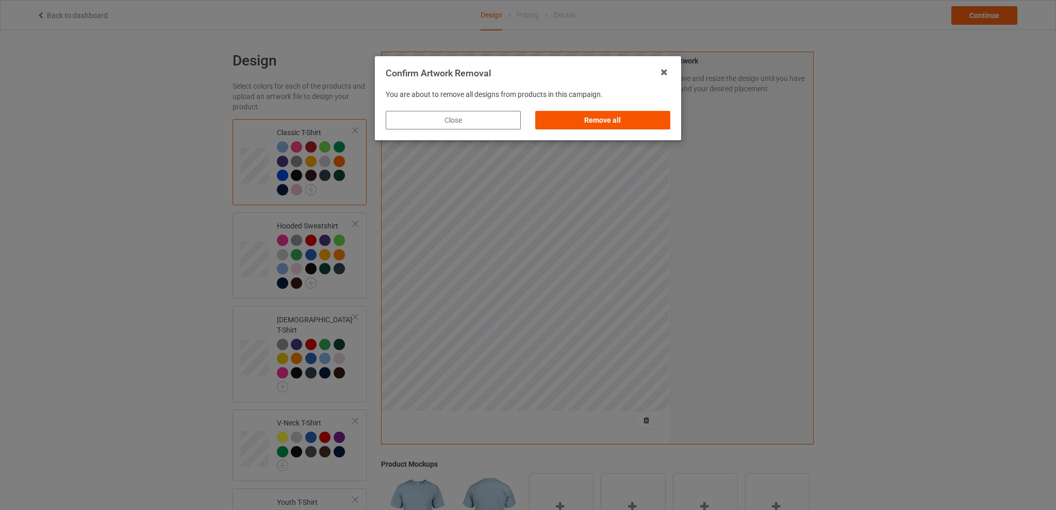
click at [636, 122] on div "Remove all" at bounding box center [602, 120] width 135 height 19
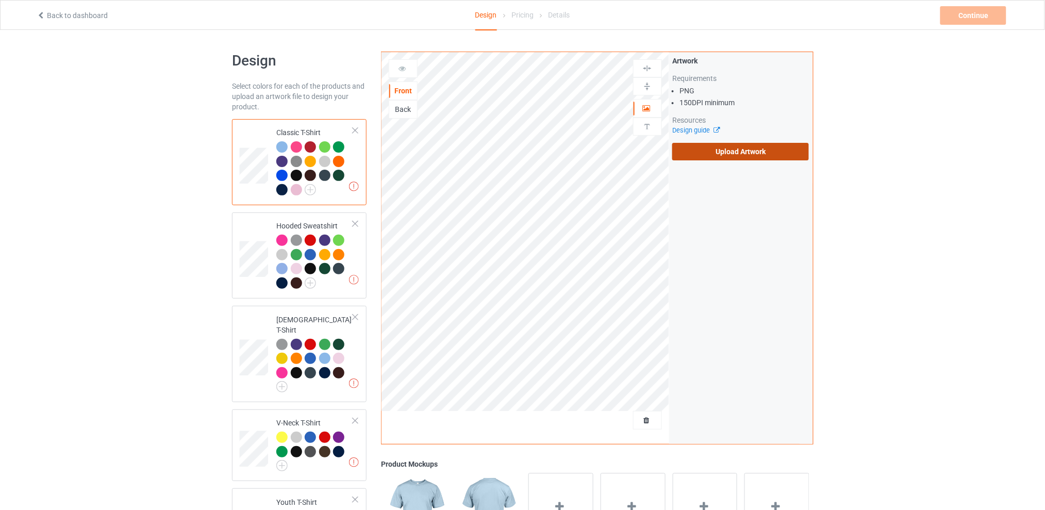
click at [749, 154] on label "Upload Artwork" at bounding box center [741, 152] width 137 height 18
click at [0, 0] on input "Upload Artwork" at bounding box center [0, 0] width 0 height 0
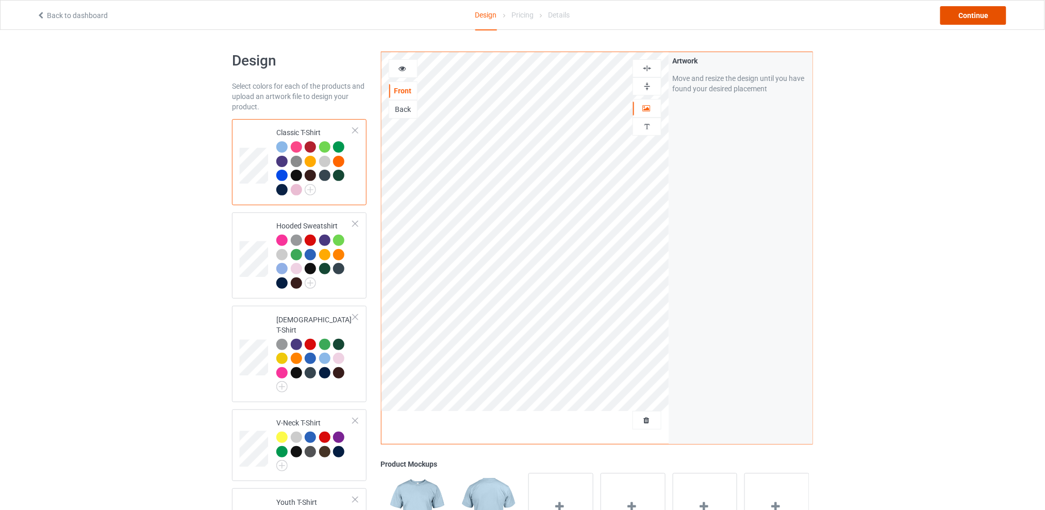
click at [959, 15] on div "Continue" at bounding box center [974, 15] width 66 height 19
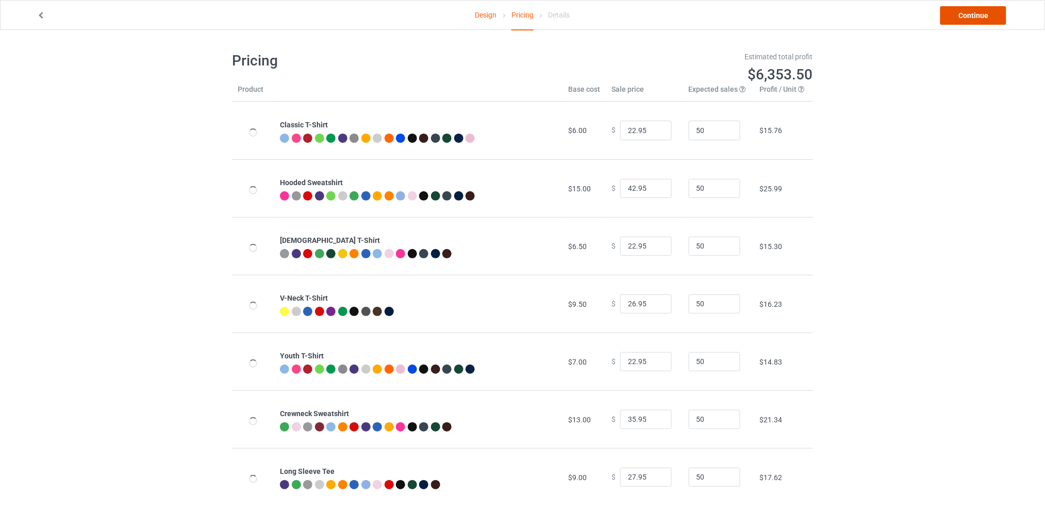
click at [959, 17] on link "Continue" at bounding box center [974, 15] width 66 height 19
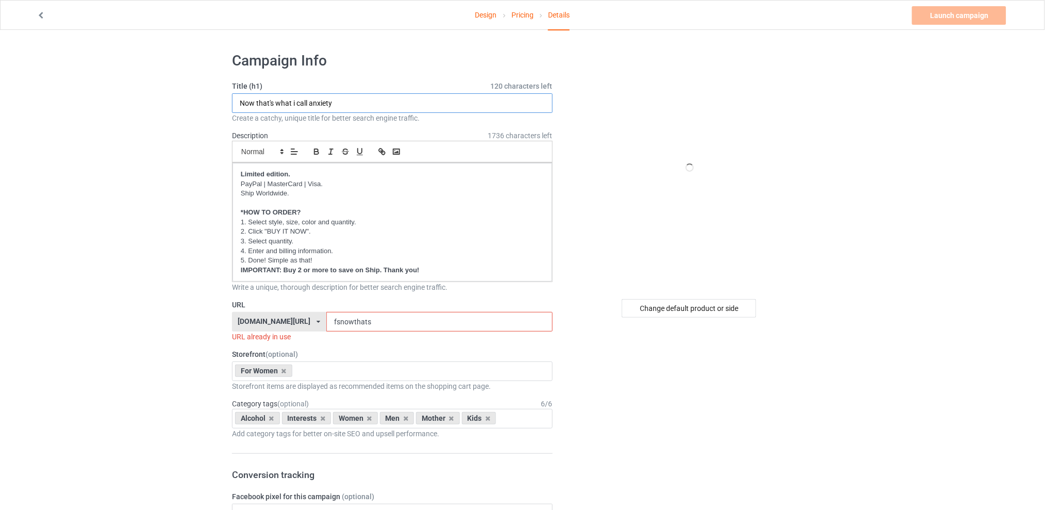
drag, startPoint x: 226, startPoint y: 103, endPoint x: 178, endPoint y: 103, distance: 47.5
type input "y"
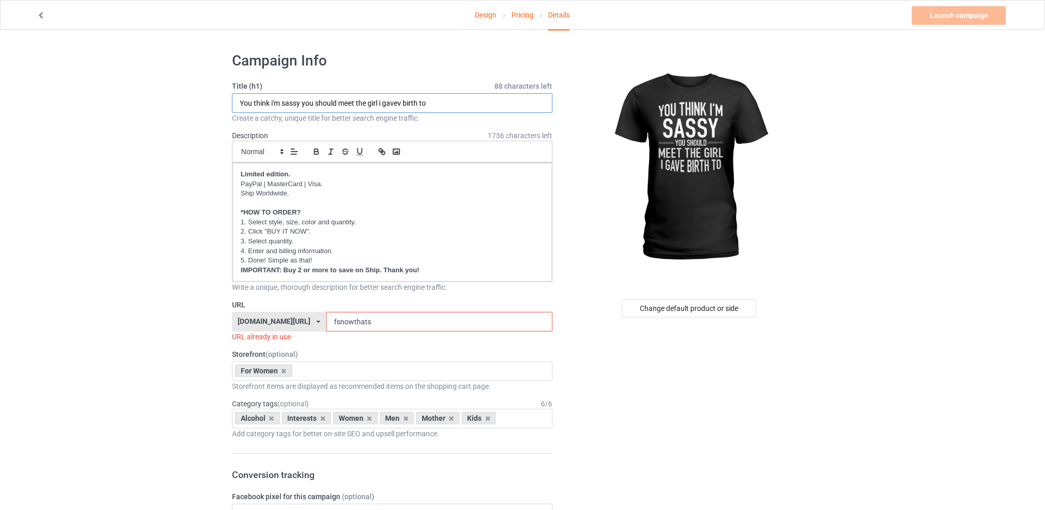
click at [402, 103] on input "You think i'm sassy you should meet the girl i gavev birth to" at bounding box center [392, 103] width 321 height 20
click at [273, 100] on input "You think i'm sassy you should meet the girl i gave birth to" at bounding box center [392, 103] width 321 height 20
type input "You think I'm sassy you should meet the girl i gave birth to"
drag, startPoint x: 384, startPoint y: 320, endPoint x: 329, endPoint y: 320, distance: 55.2
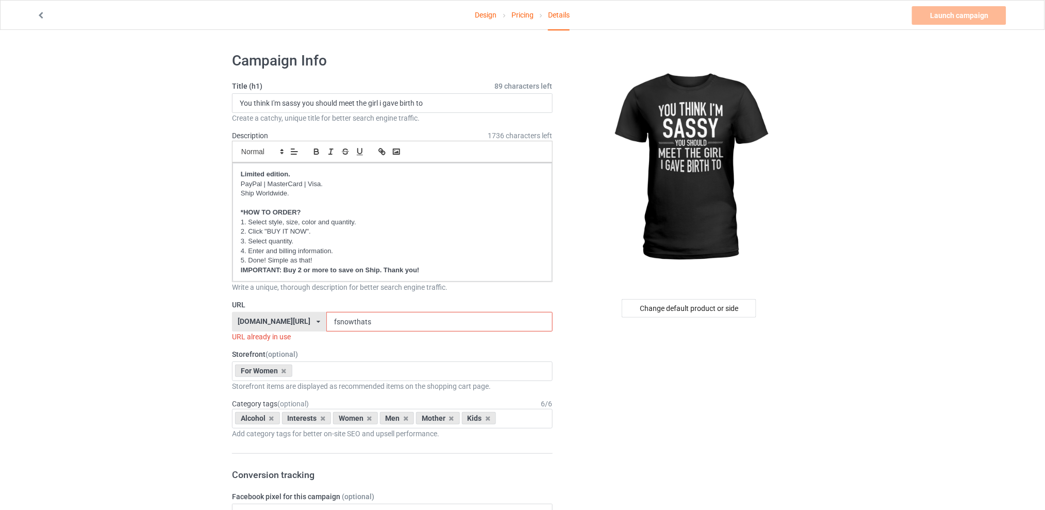
click at [329, 320] on div "[DOMAIN_NAME][URL] [DOMAIN_NAME][URL] [DOMAIN_NAME][URL] [DOMAIN_NAME][URL] 5d7…" at bounding box center [392, 322] width 321 height 20
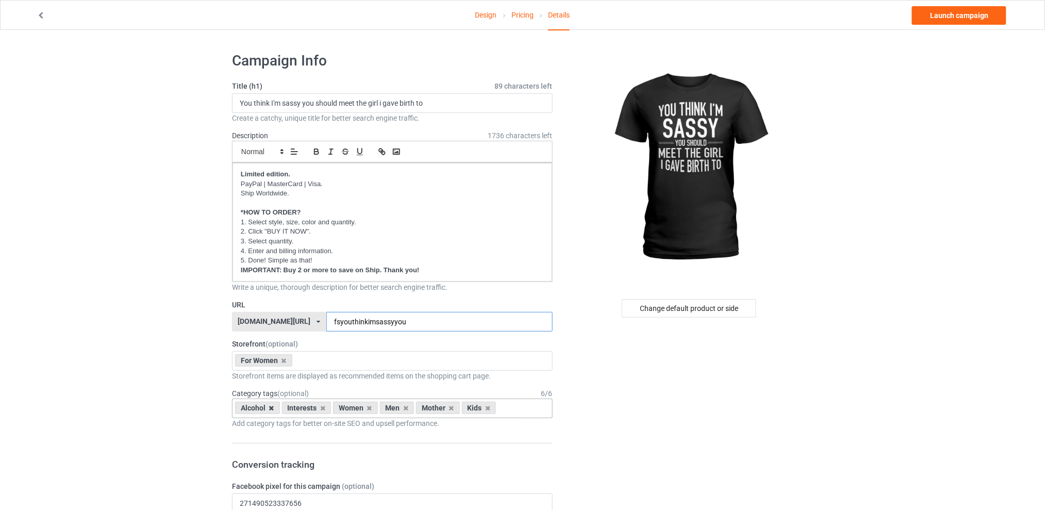
type input "fsyouthinkimsassyyou"
click at [272, 405] on icon at bounding box center [271, 408] width 5 height 7
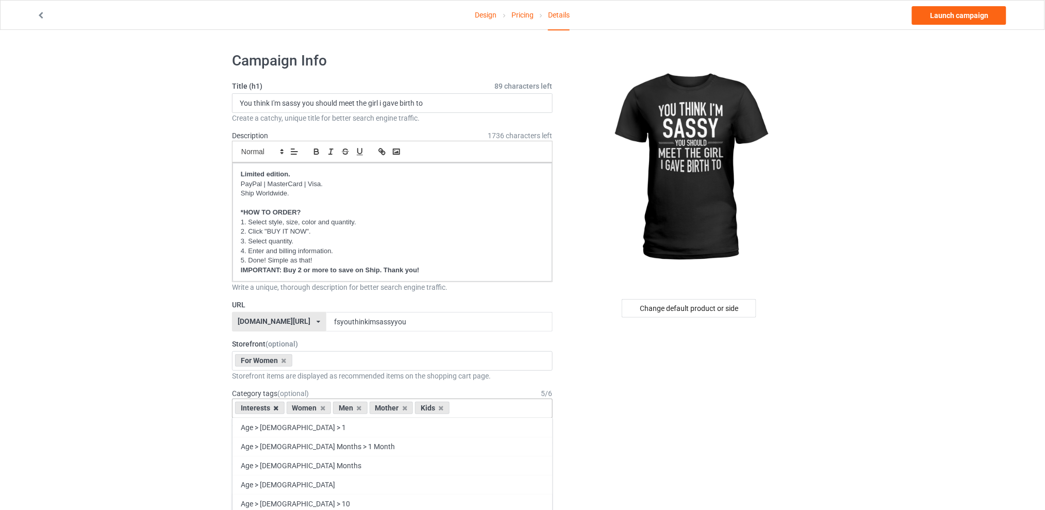
click at [275, 408] on icon at bounding box center [276, 408] width 5 height 7
click at [306, 409] on icon at bounding box center [307, 408] width 5 height 7
click at [315, 407] on icon at bounding box center [317, 408] width 5 height 7
click at [309, 407] on icon at bounding box center [307, 408] width 5 height 7
click at [666, 309] on div "Change default product or side" at bounding box center [689, 308] width 135 height 19
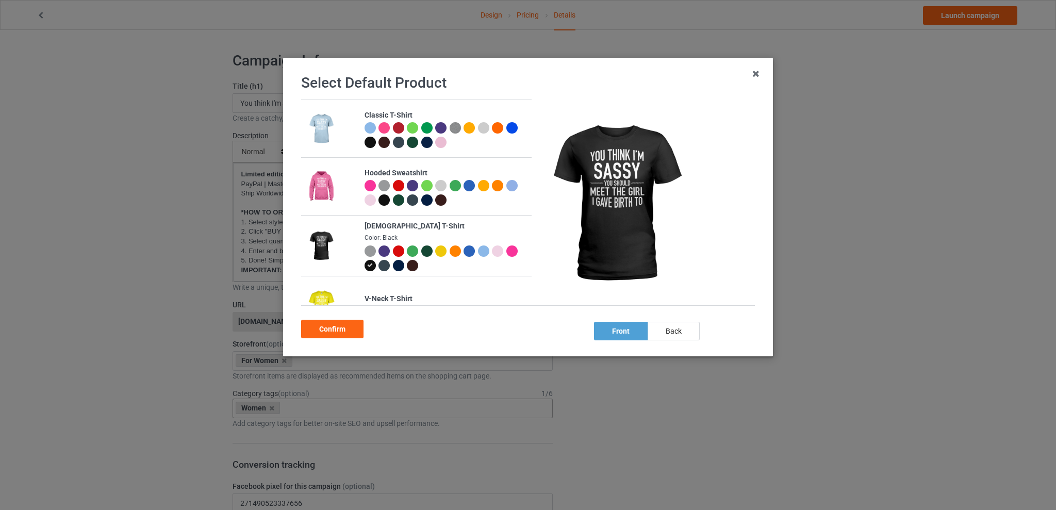
click at [396, 250] on div at bounding box center [398, 251] width 11 height 11
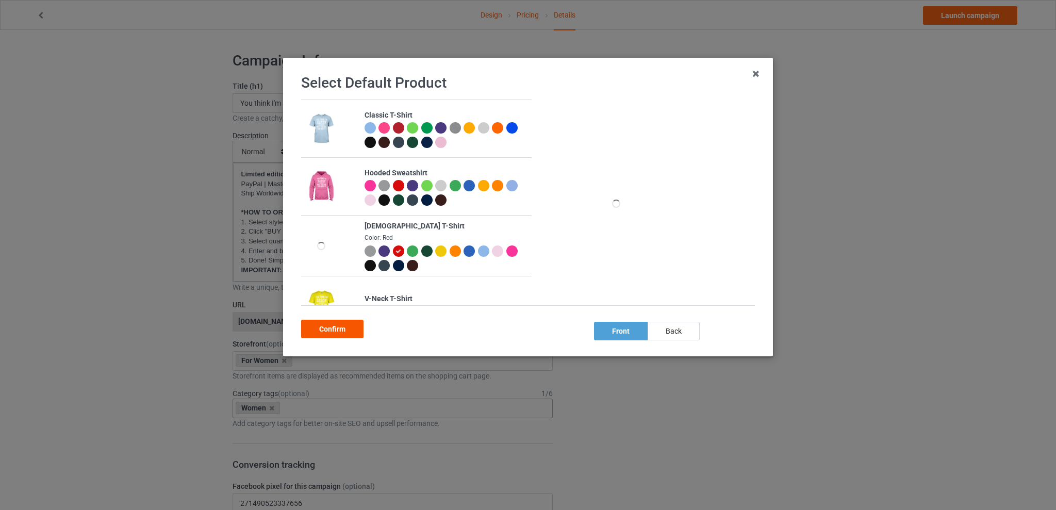
click at [334, 331] on div "Confirm" at bounding box center [332, 329] width 62 height 19
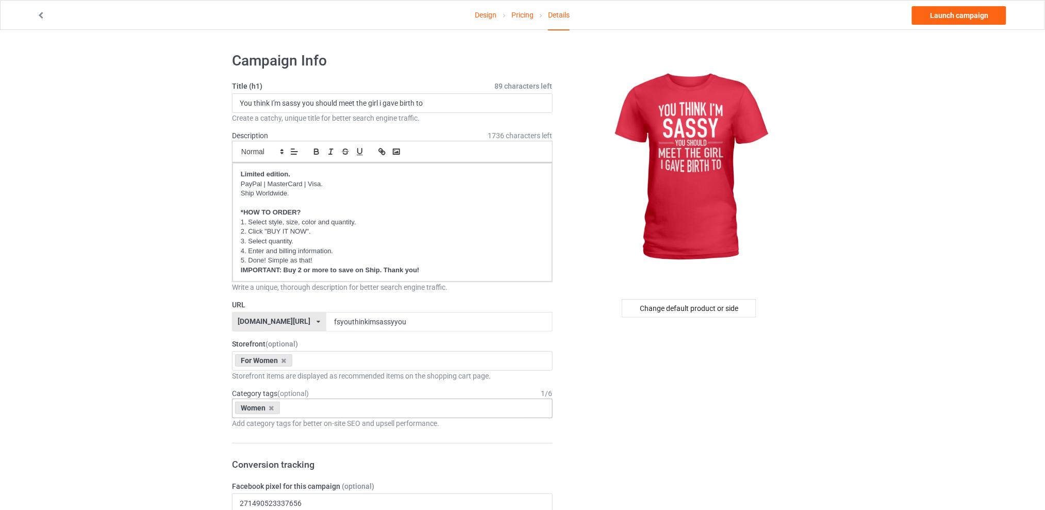
click at [945, 15] on link "Launch campaign" at bounding box center [959, 15] width 94 height 19
